Goal: Task Accomplishment & Management: Use online tool/utility

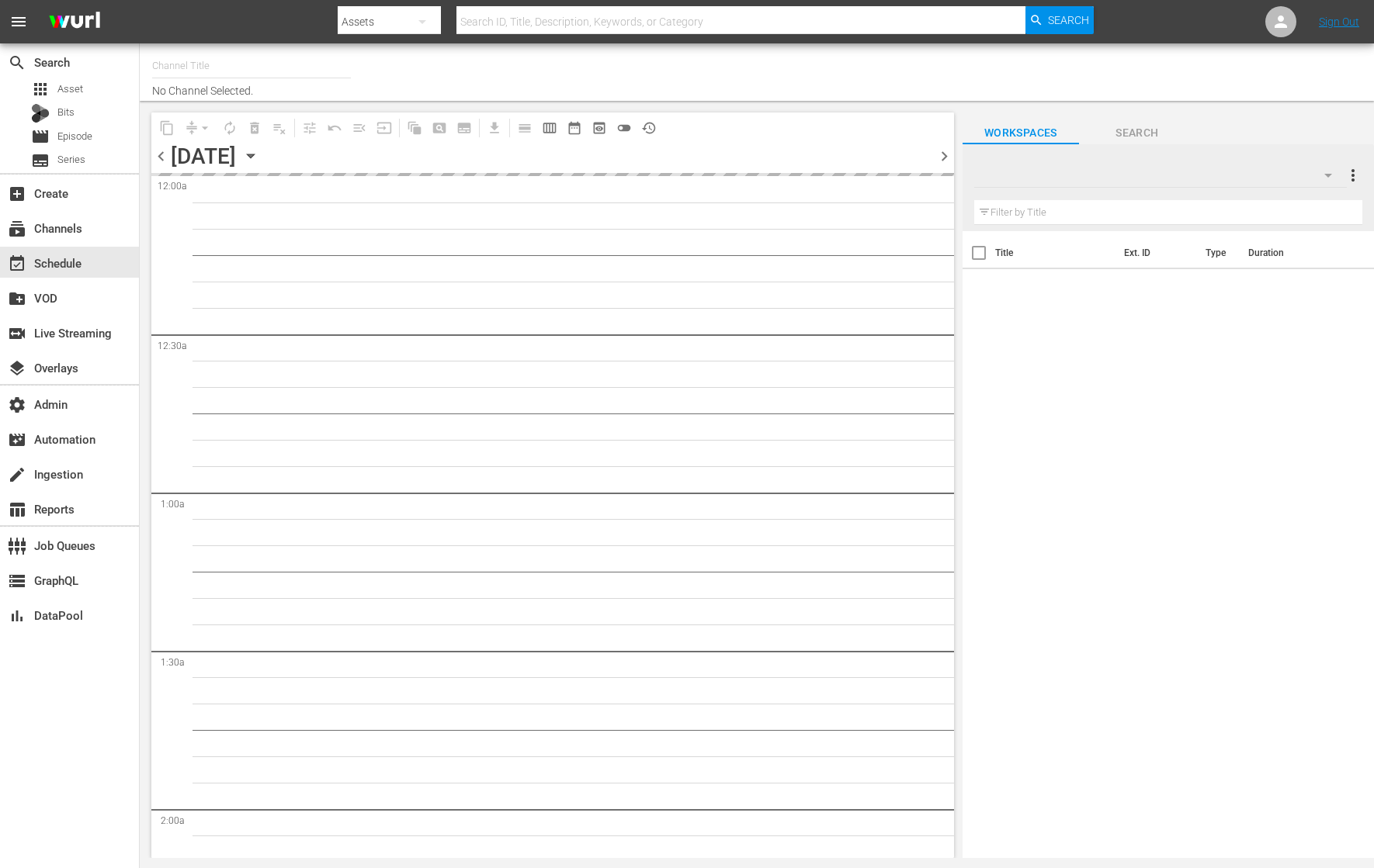
type input "RugbyPass TV (1872)"
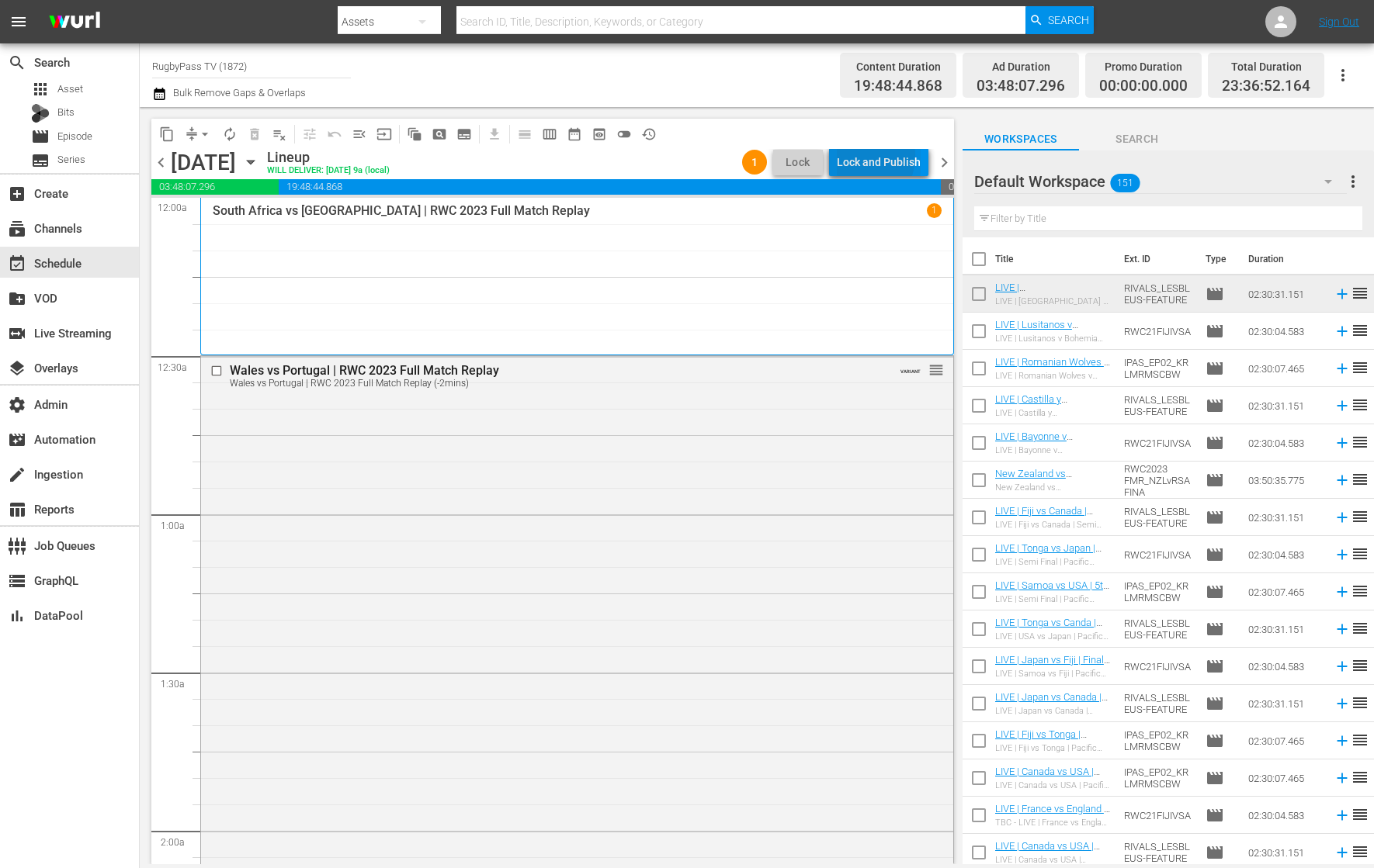
click at [862, 156] on div "Lock and Publish" at bounding box center [879, 162] width 84 height 28
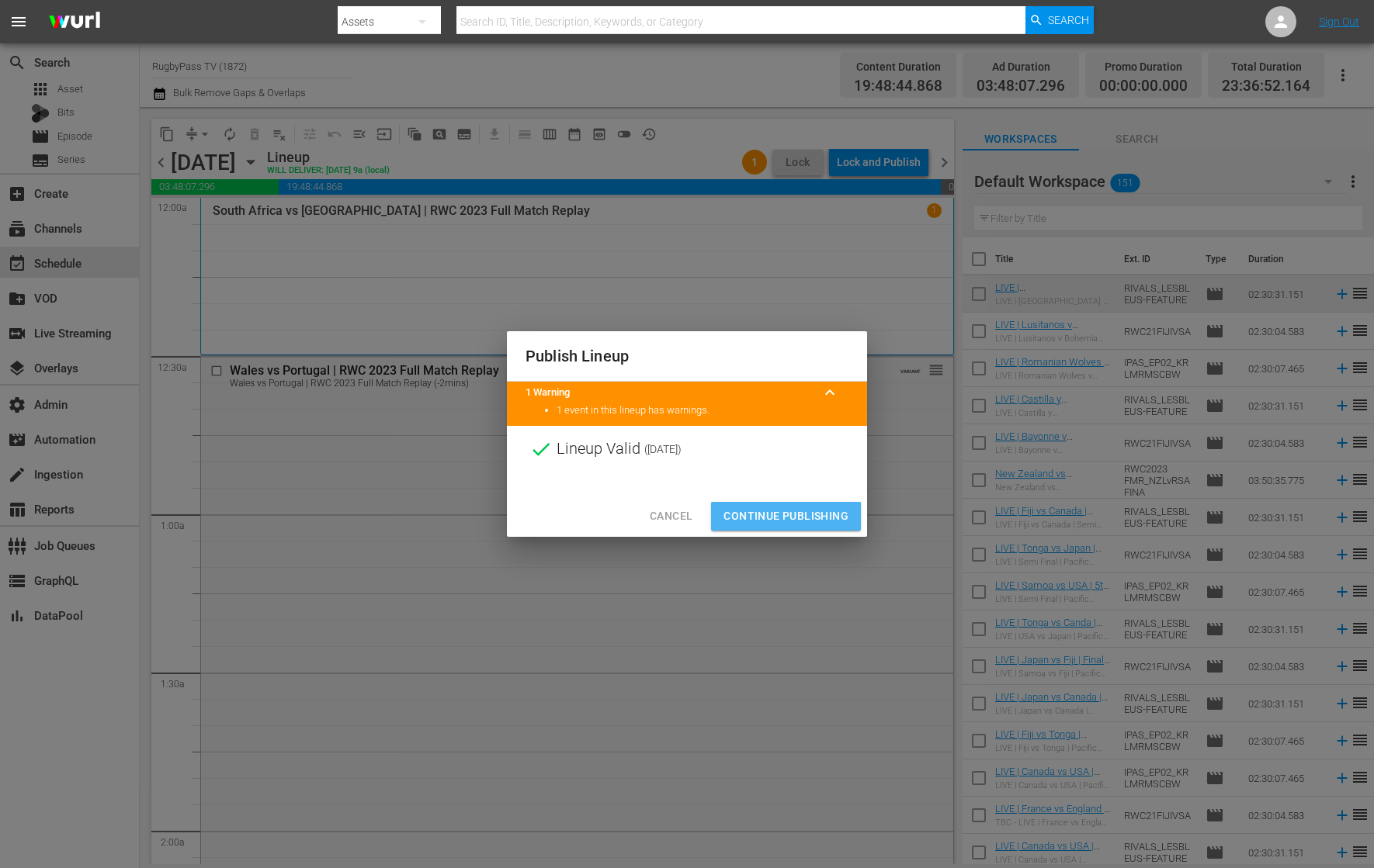
click at [761, 518] on span "Continue Publishing" at bounding box center [785, 516] width 125 height 20
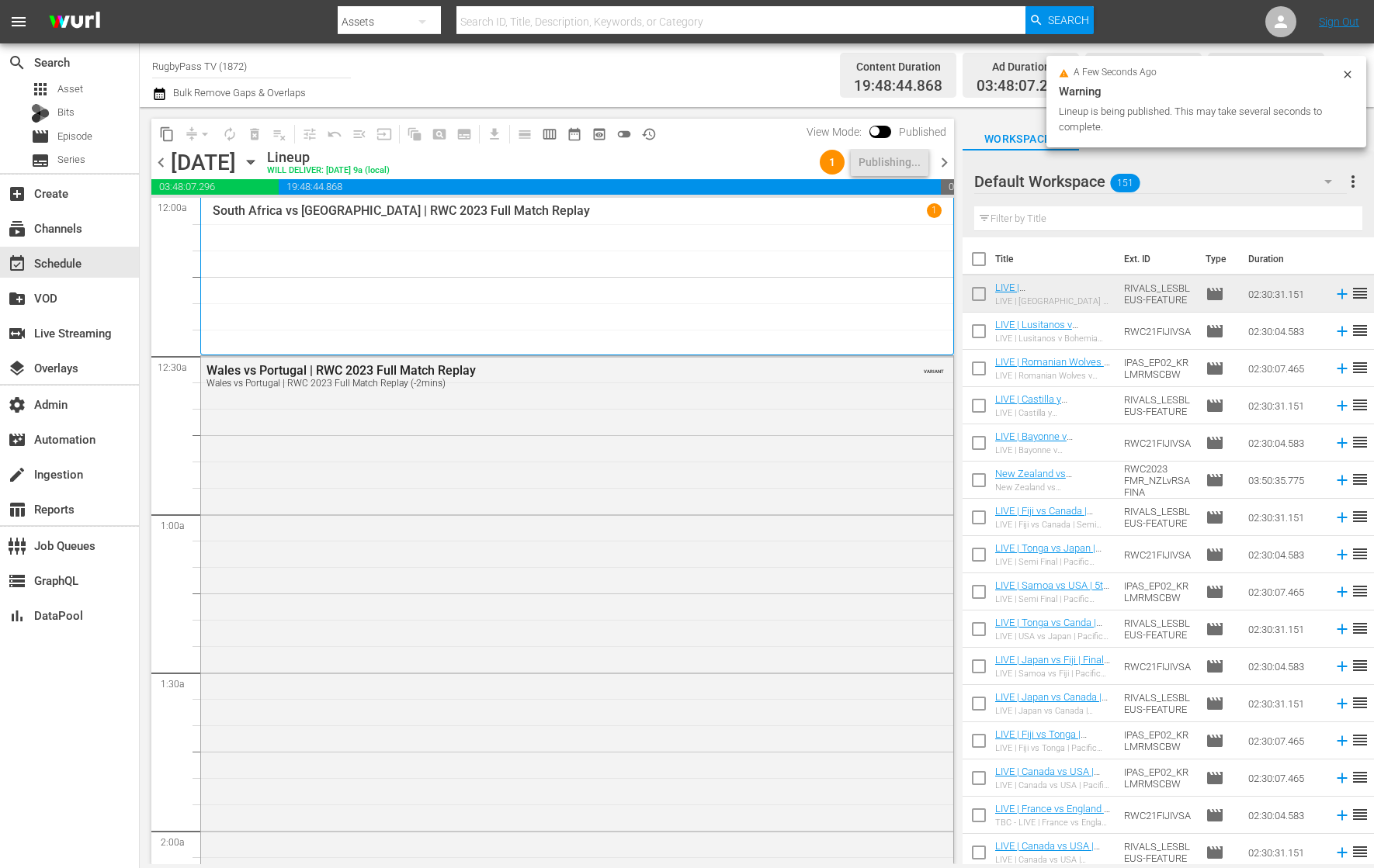
click at [166, 173] on div "chevron_left Sunday, October 12th October 12th Lineup WILL DELIVER: 10/11 @ 9a …" at bounding box center [553, 164] width 803 height 30
click at [166, 159] on span "chevron_left" at bounding box center [162, 163] width 20 height 20
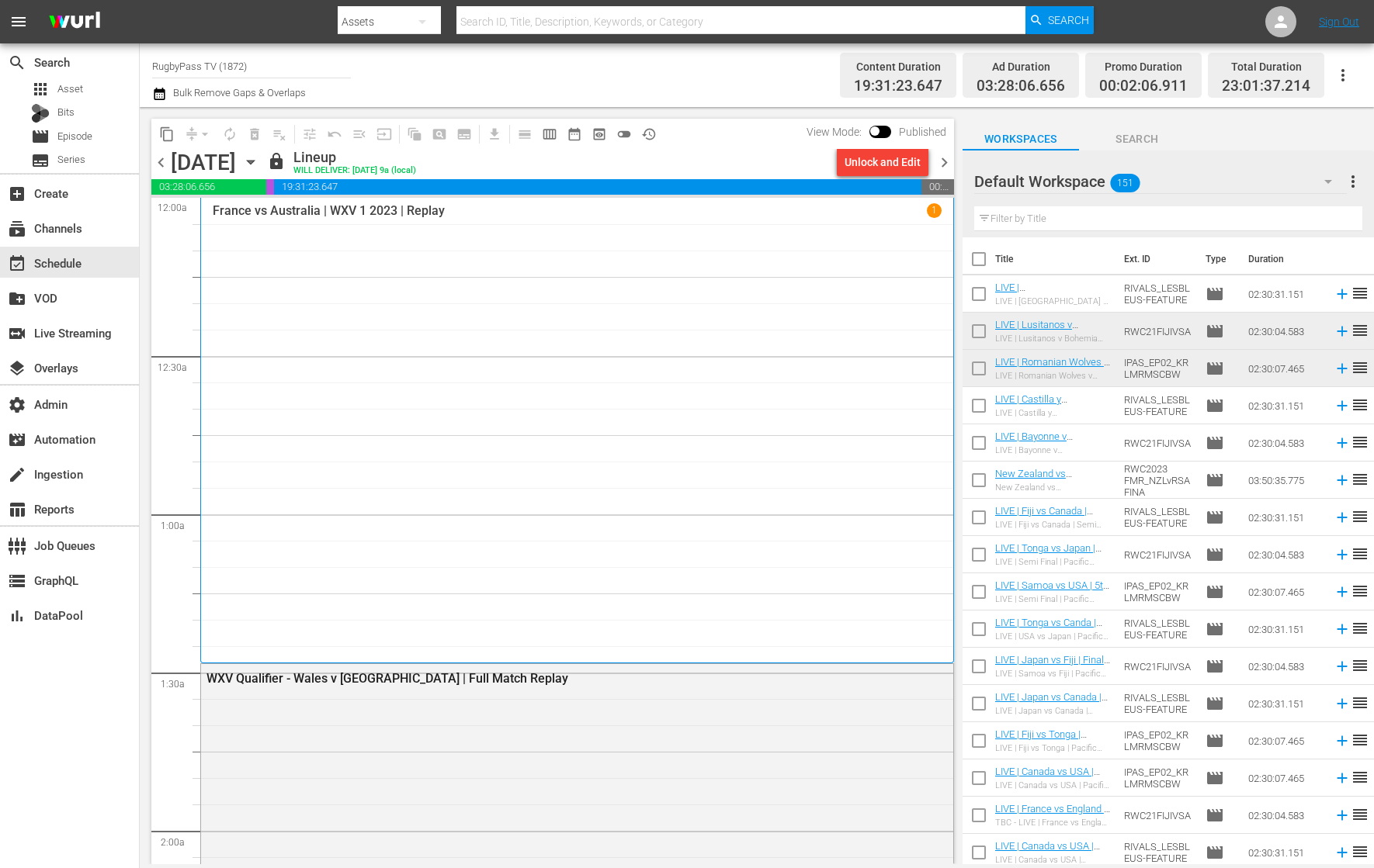
click at [939, 157] on span "chevron_right" at bounding box center [944, 163] width 20 height 20
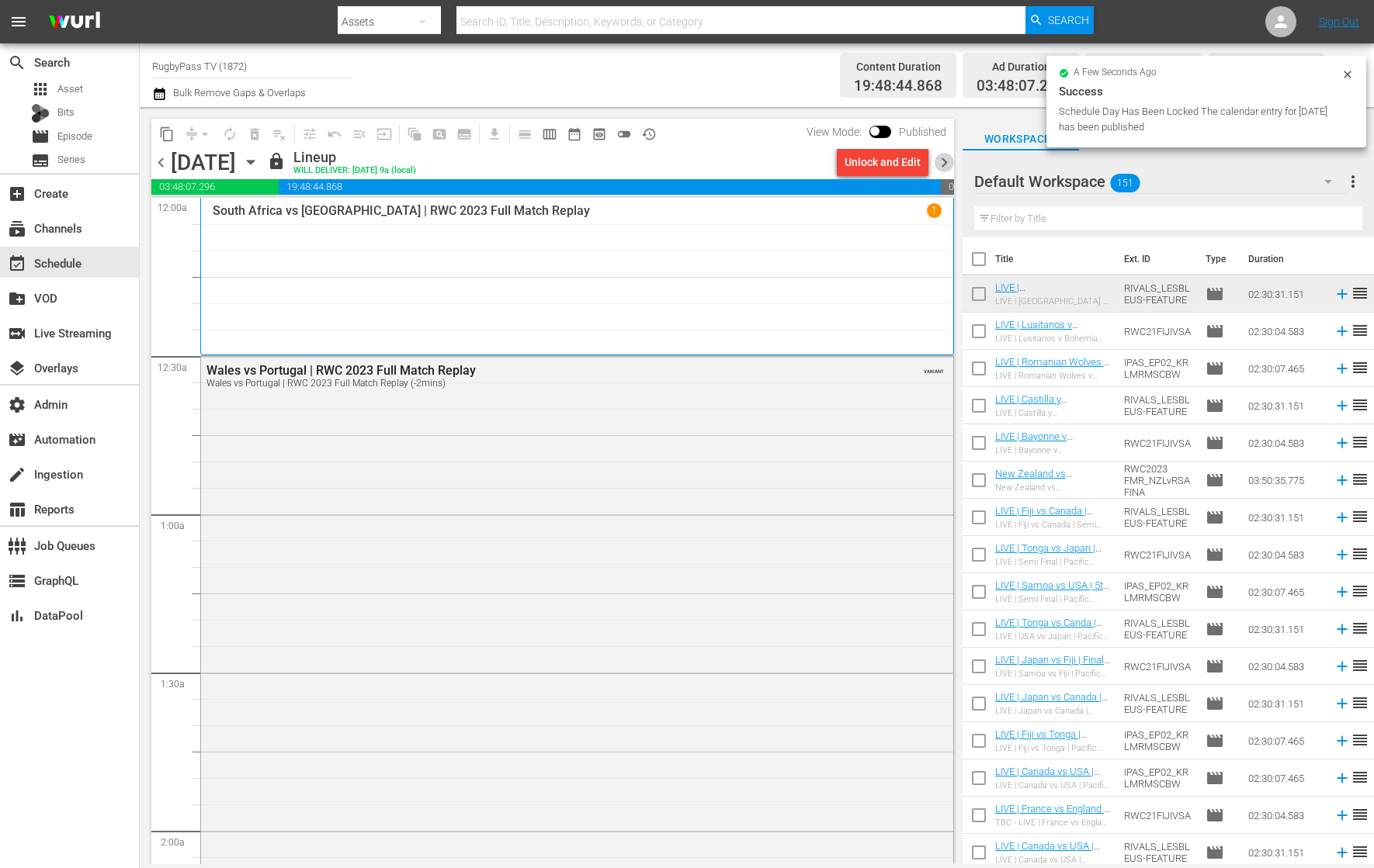
click at [944, 162] on span "chevron_right" at bounding box center [944, 163] width 20 height 20
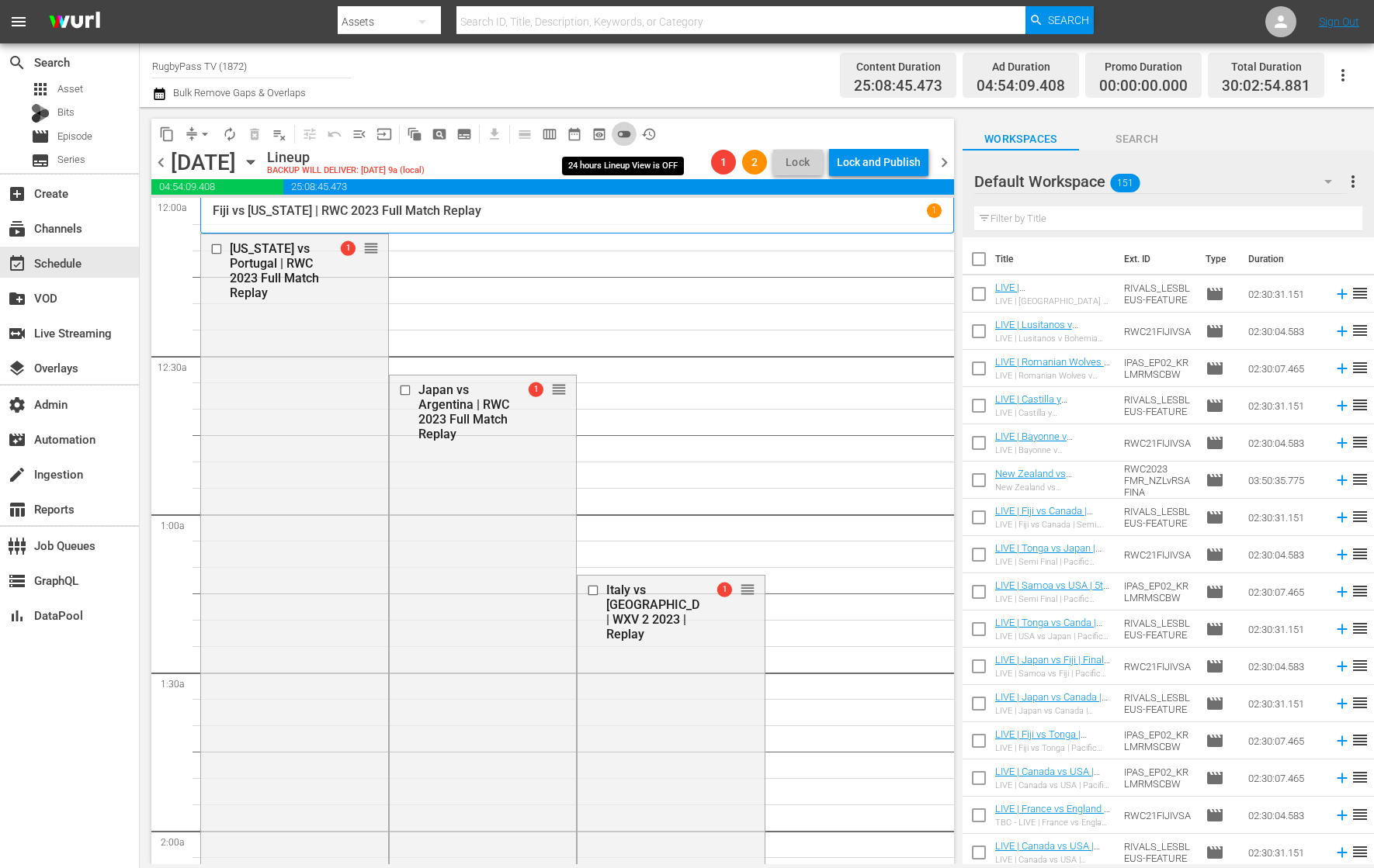
click at [626, 130] on span "toggle_off" at bounding box center [624, 134] width 16 height 16
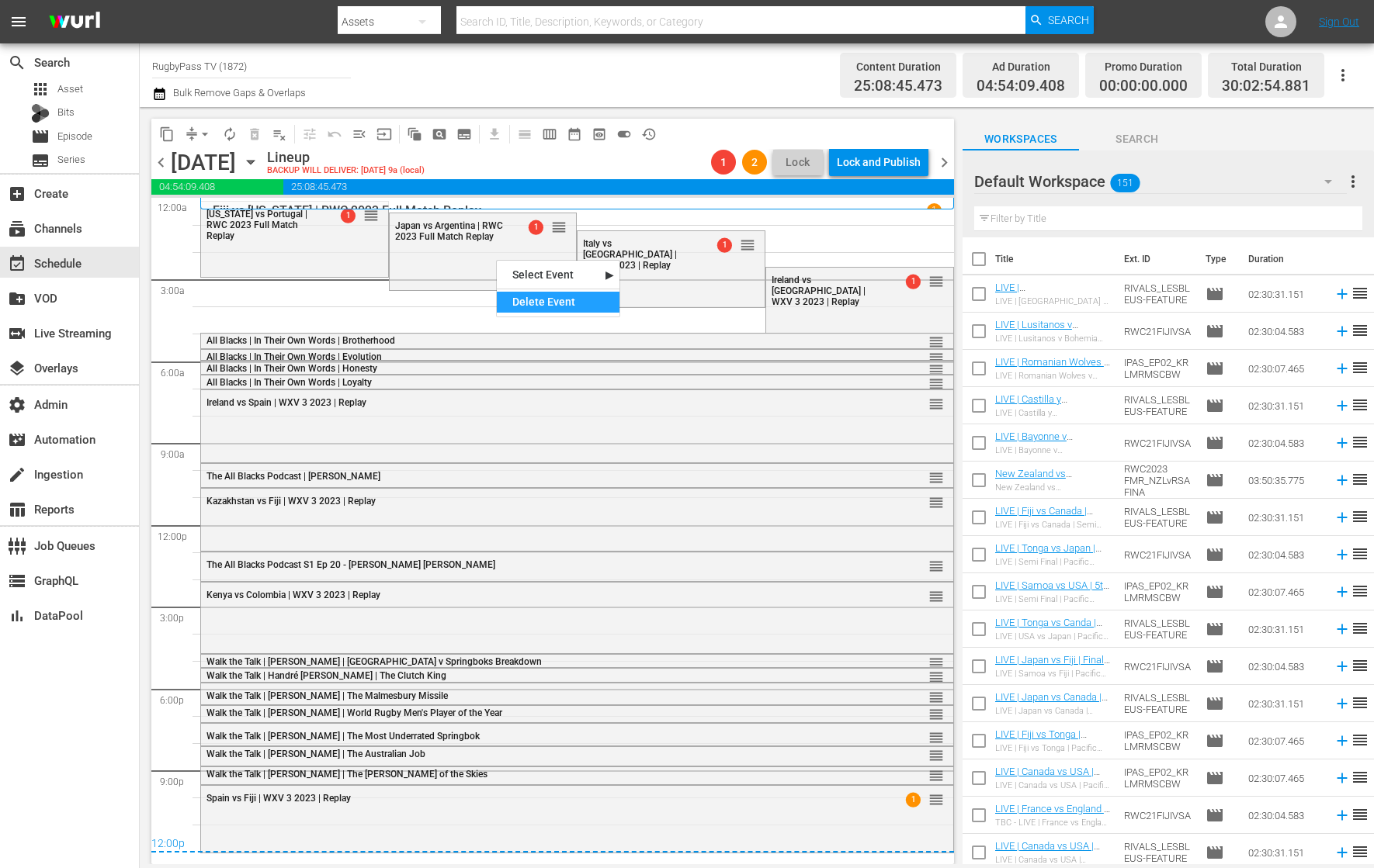
click at [525, 300] on div "Delete Event" at bounding box center [558, 302] width 123 height 21
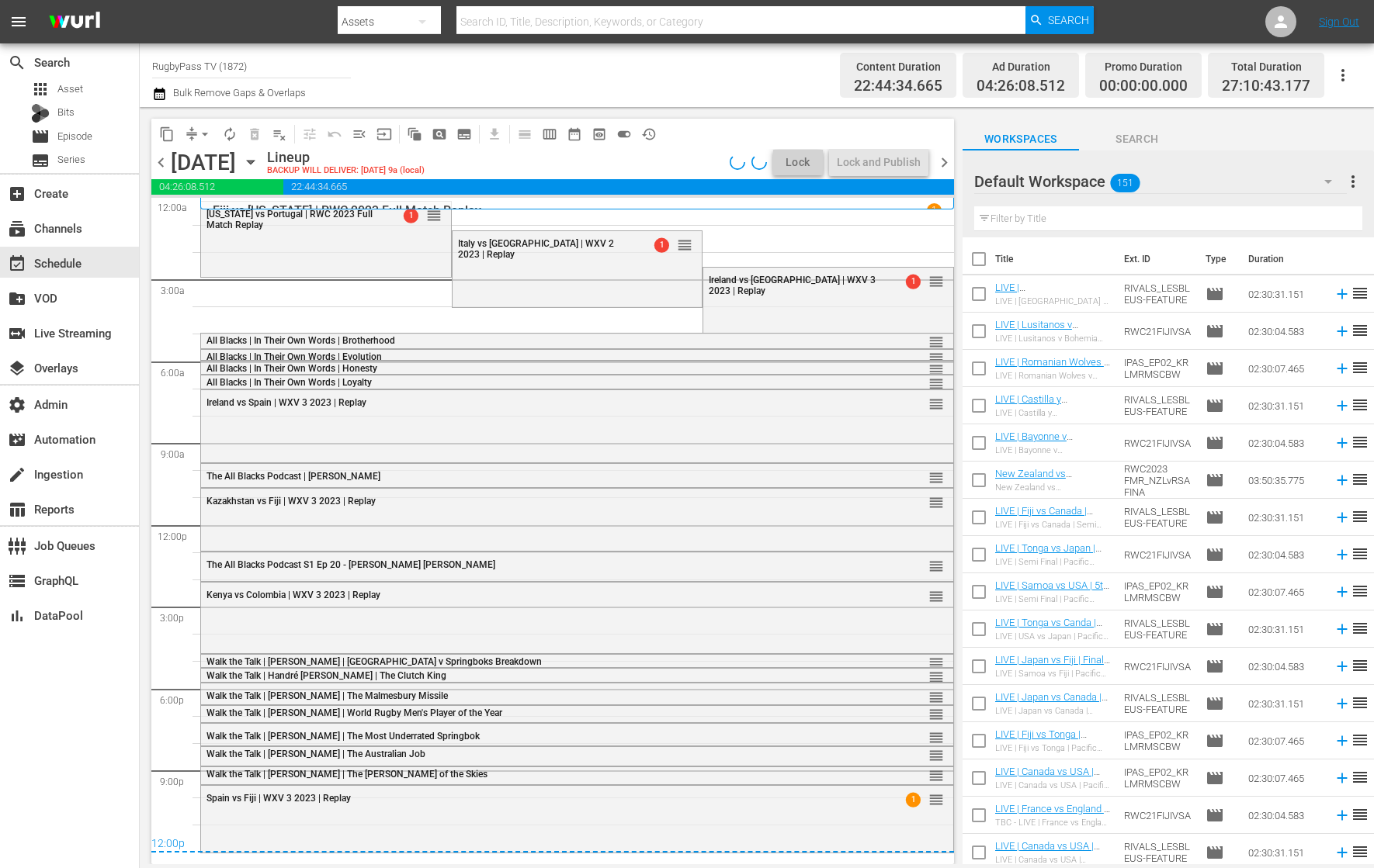
click at [599, 281] on div "Italy vs South Africa | WXV 2 2023 | Replay 1 reorder" at bounding box center [577, 267] width 250 height 73
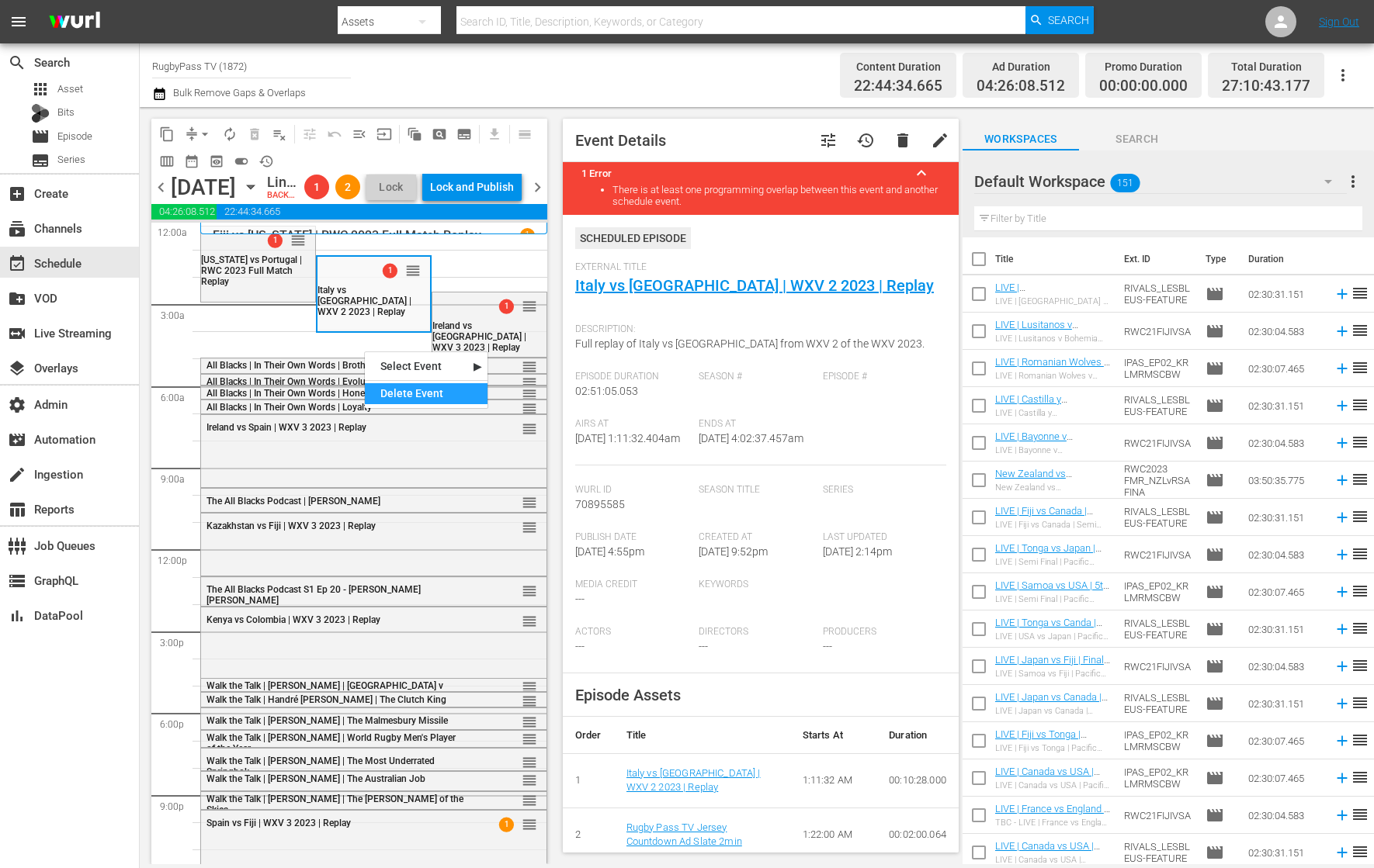
click at [383, 390] on div "Delete Event" at bounding box center [426, 394] width 123 height 21
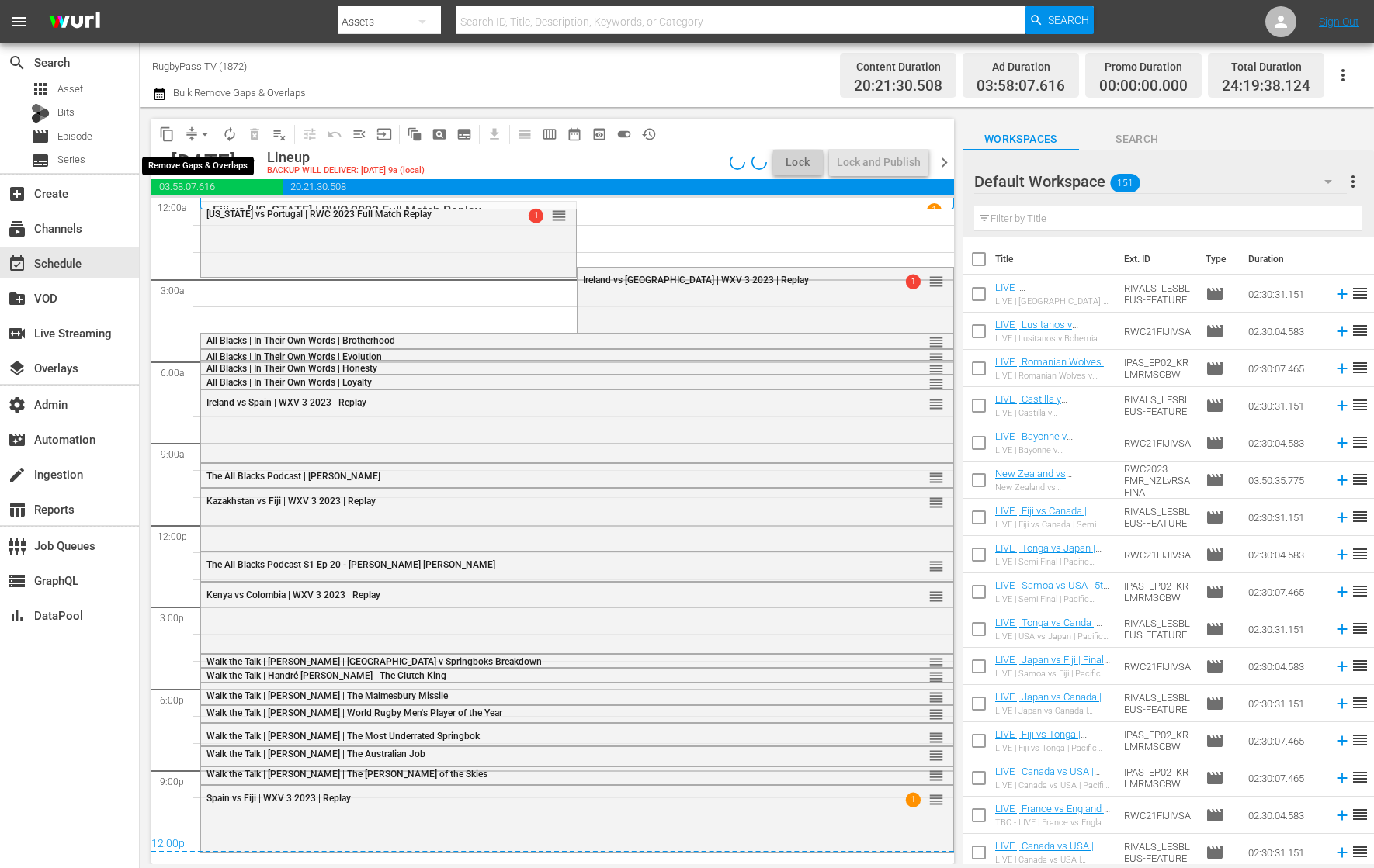
click at [187, 131] on span "compress" at bounding box center [191, 134] width 16 height 16
click at [188, 130] on span "compress" at bounding box center [191, 134] width 16 height 16
click at [194, 134] on button "arrow_drop_down" at bounding box center [205, 134] width 25 height 25
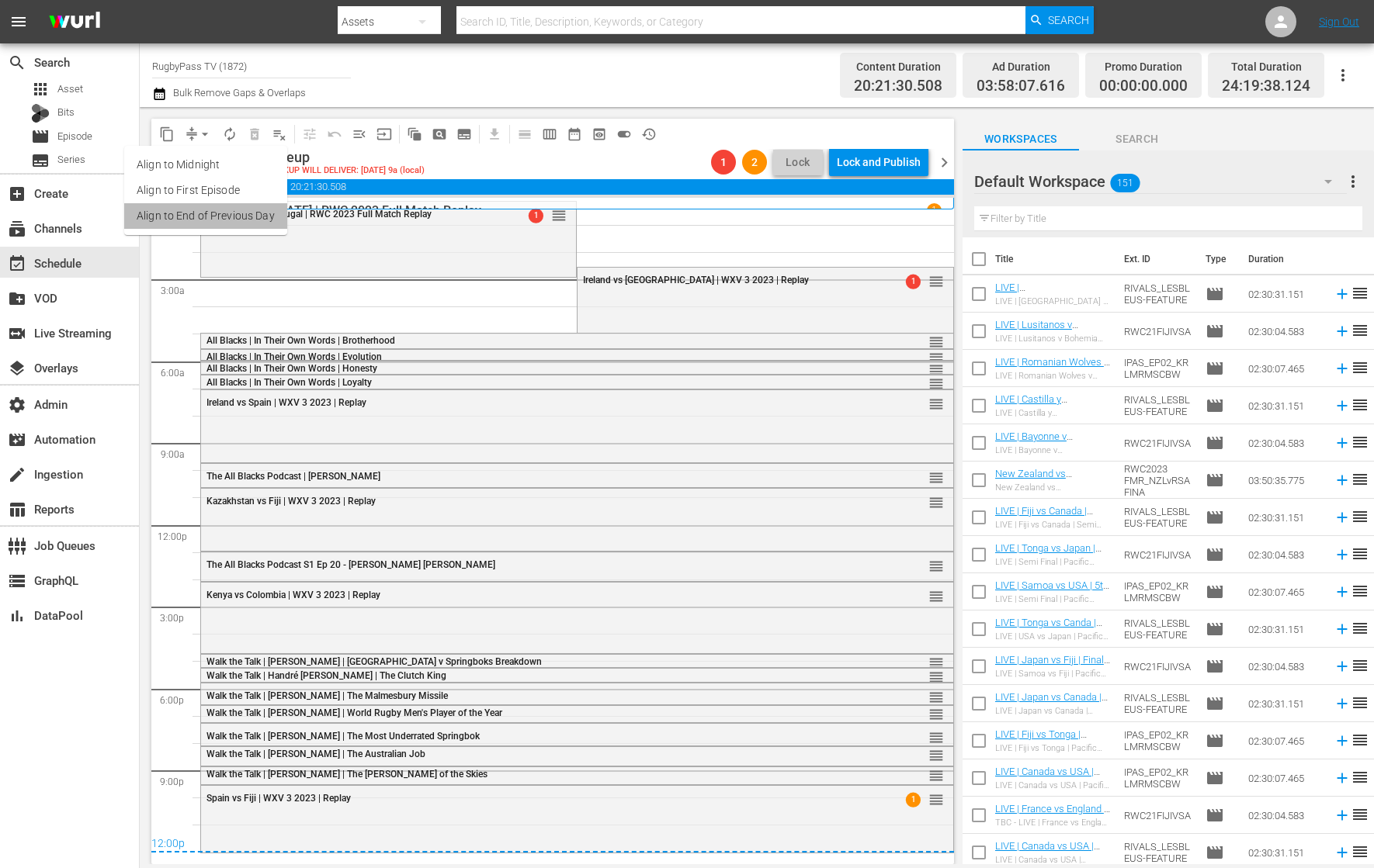
click at [251, 207] on li "Align to End of Previous Day" at bounding box center [205, 216] width 163 height 25
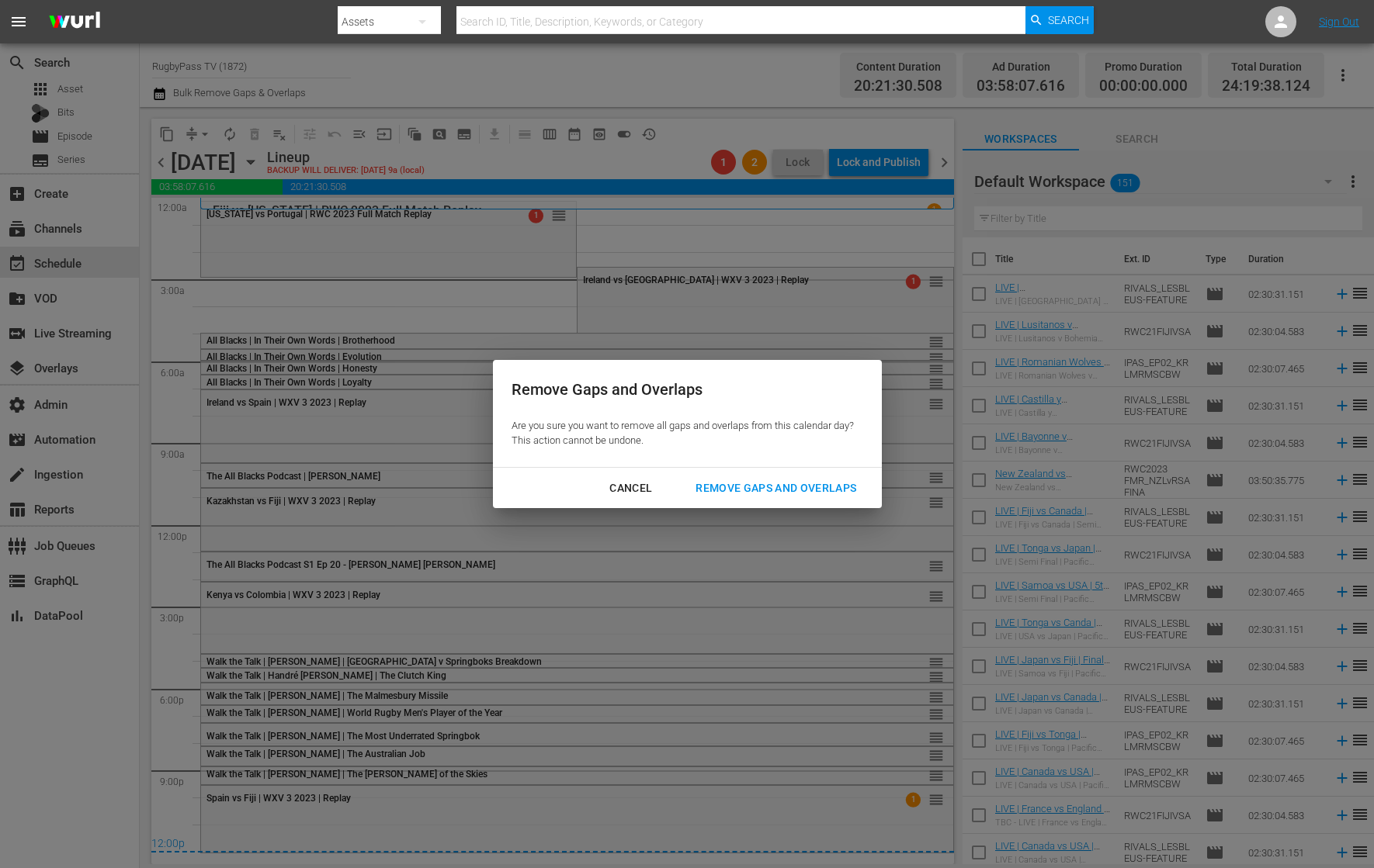
click at [762, 483] on div "Remove Gaps and Overlaps" at bounding box center [776, 489] width 185 height 20
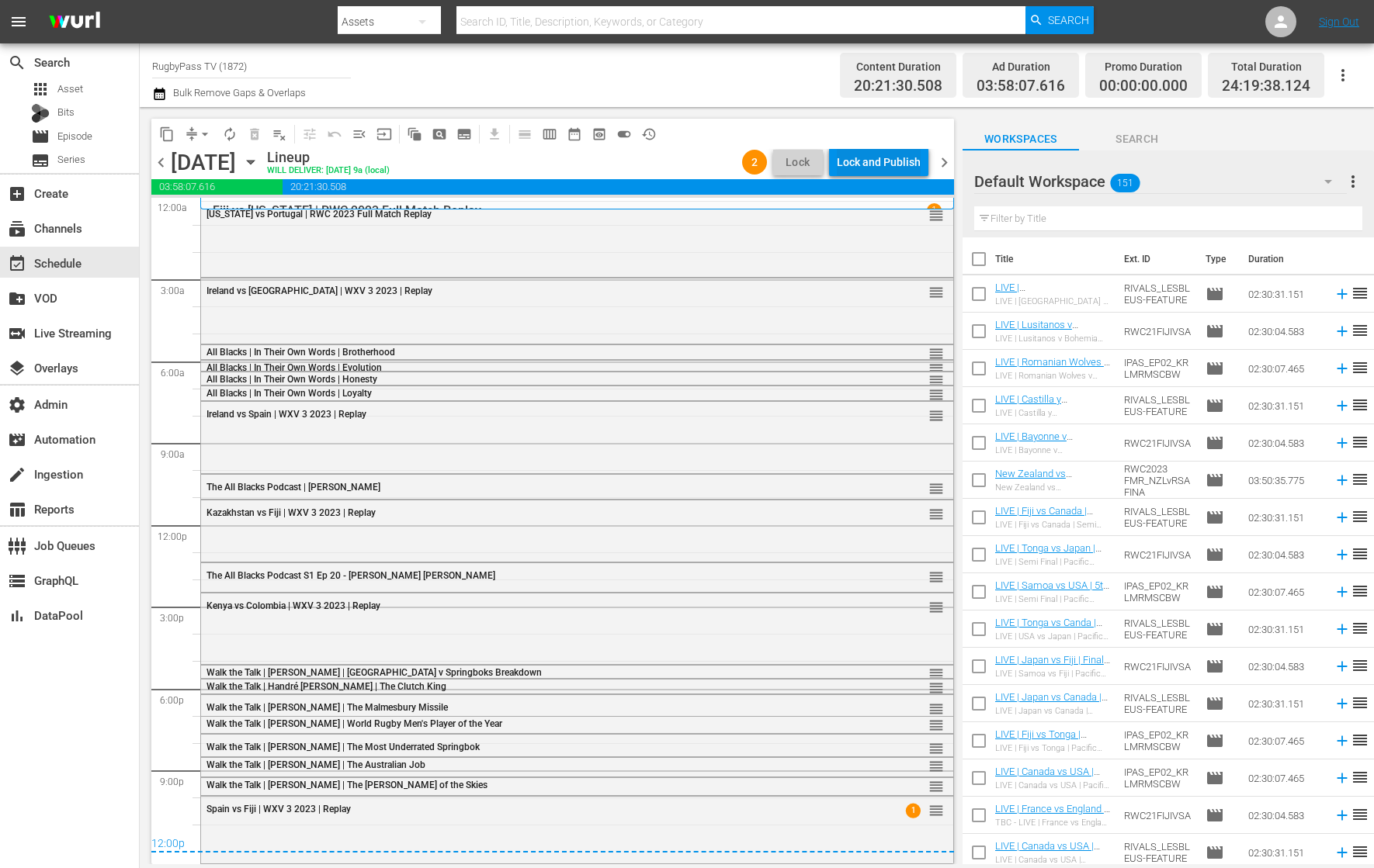
click at [899, 170] on div "Lock and Publish" at bounding box center [879, 162] width 84 height 28
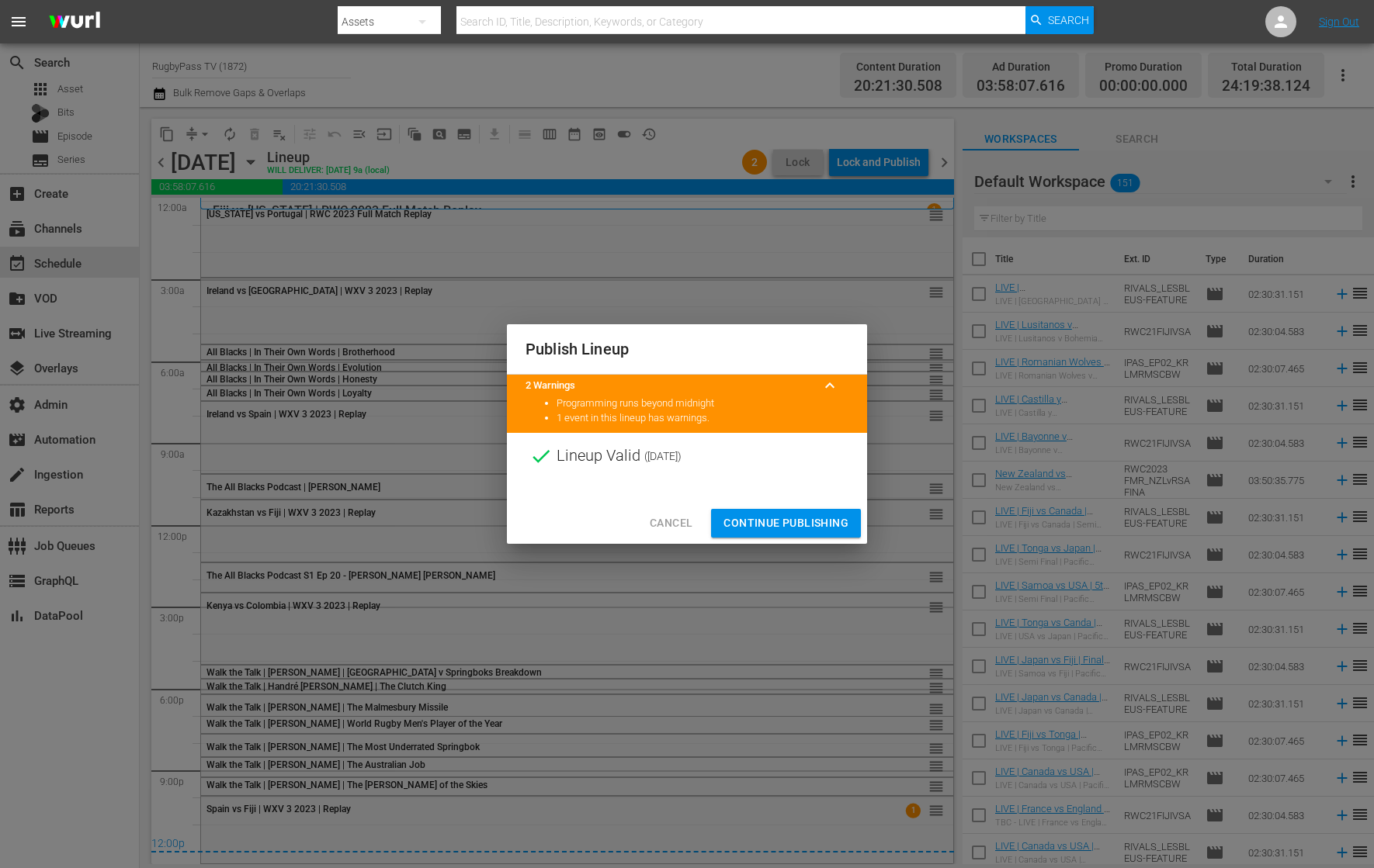
click at [771, 524] on span "Continue Publishing" at bounding box center [785, 524] width 125 height 20
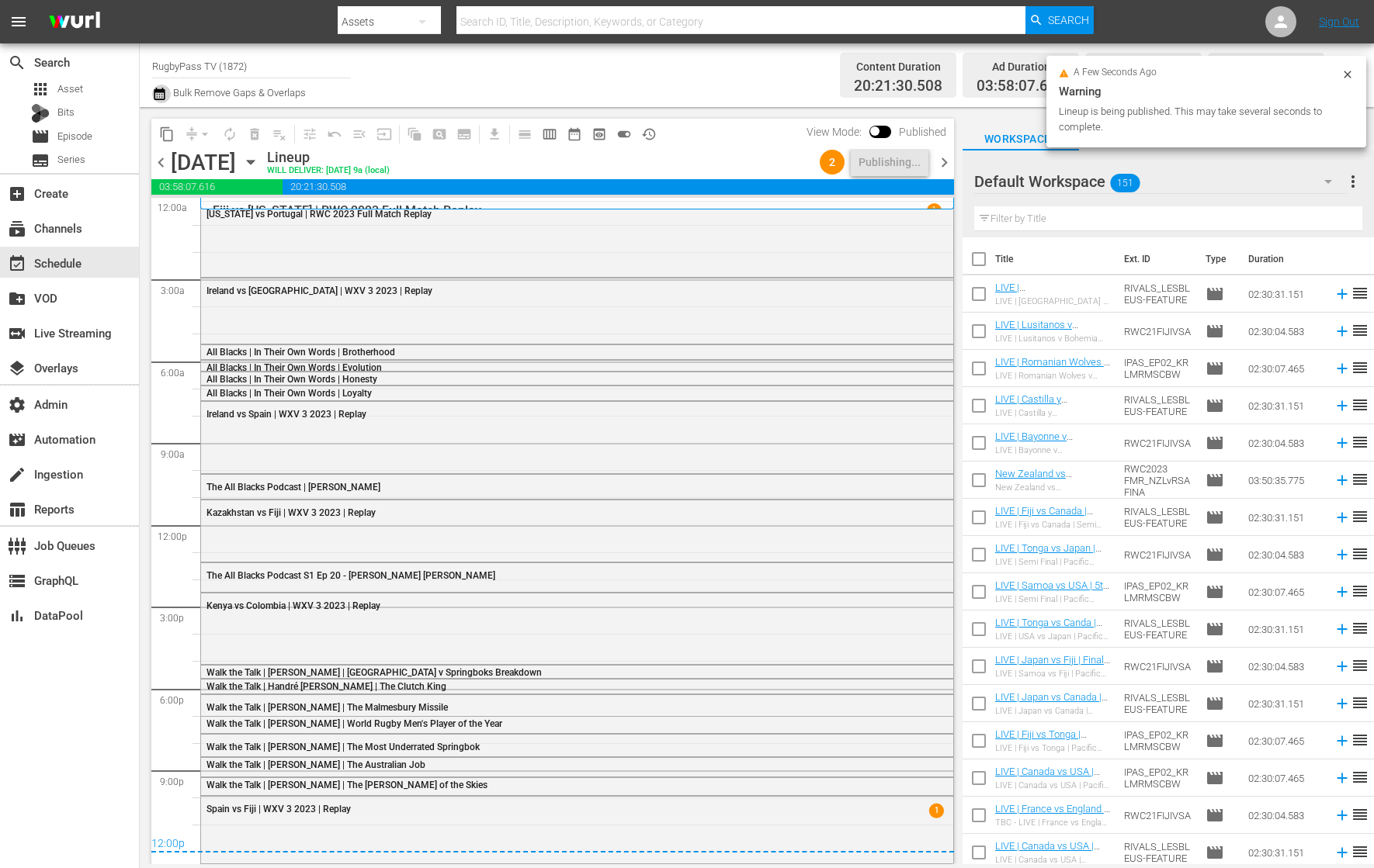
click at [158, 93] on icon "button" at bounding box center [160, 93] width 15 height 19
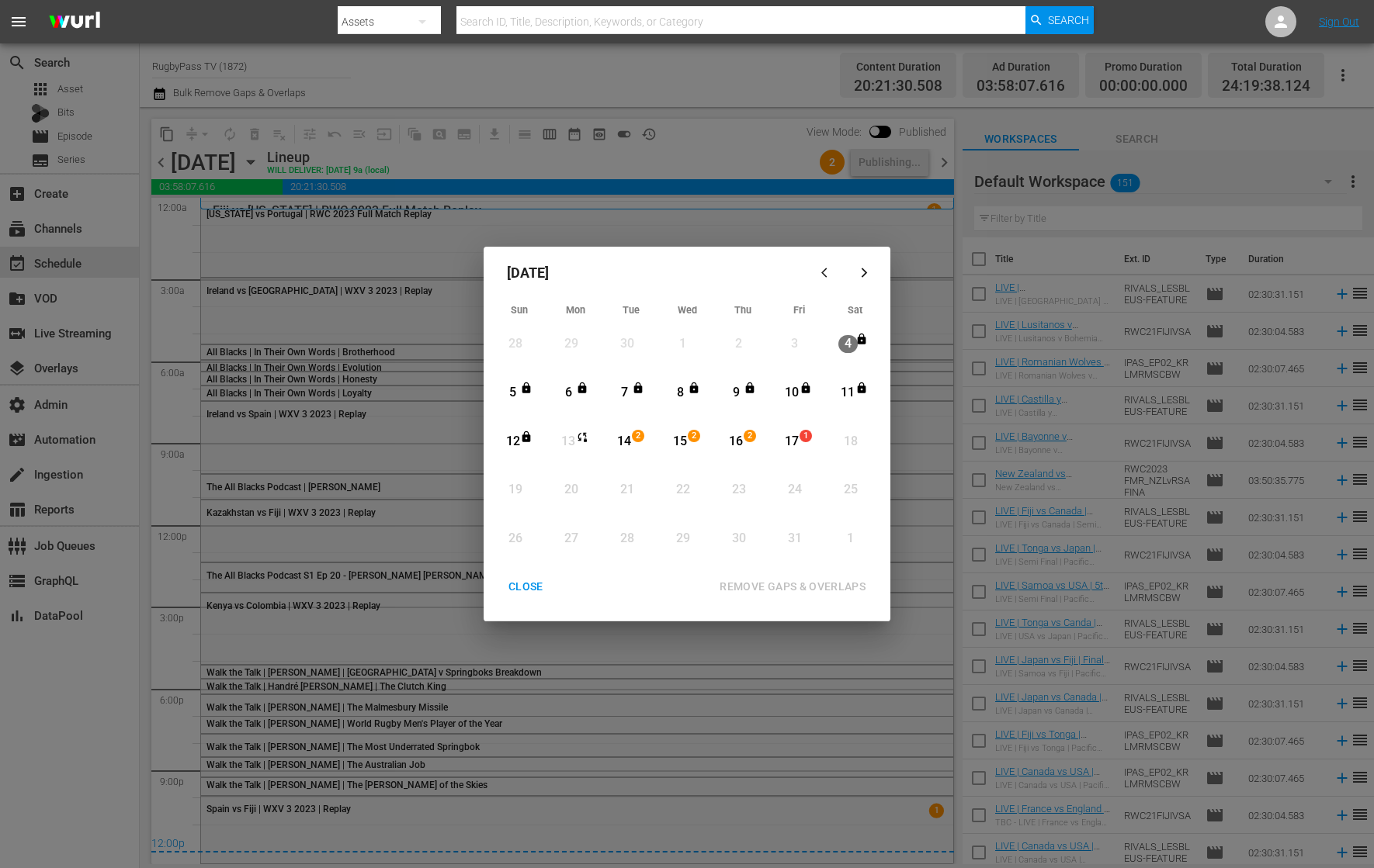
click at [533, 589] on div "CLOSE" at bounding box center [525, 587] width 60 height 20
